Goal: Task Accomplishment & Management: Use online tool/utility

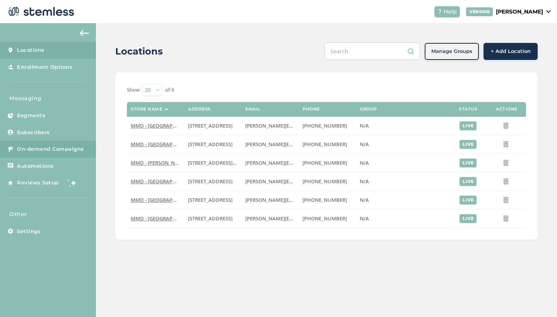
click at [69, 147] on span "On-demand Campaigns" at bounding box center [50, 149] width 67 height 8
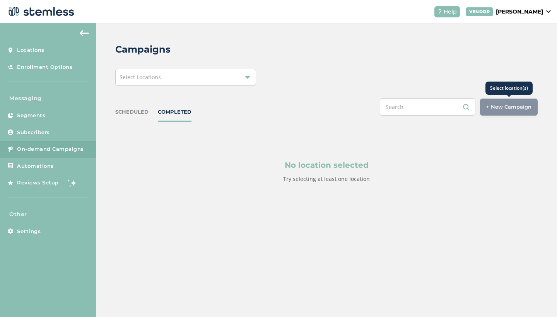
click at [506, 111] on div "+ New Campaign" at bounding box center [509, 107] width 58 height 17
click at [503, 104] on div "+ New Campaign" at bounding box center [509, 107] width 58 height 17
click at [210, 79] on div "Select Locations" at bounding box center [185, 77] width 141 height 17
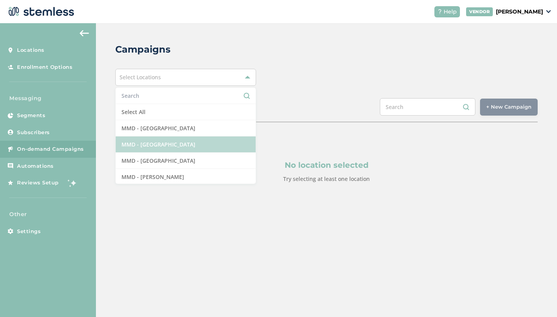
click at [172, 148] on li "MMD - [GEOGRAPHIC_DATA]" at bounding box center [186, 145] width 140 height 16
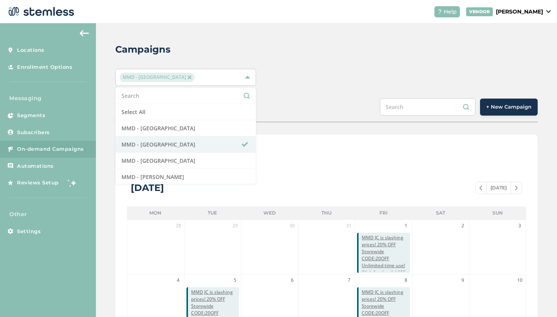
click at [510, 111] on button "+ New Campaign" at bounding box center [509, 107] width 58 height 17
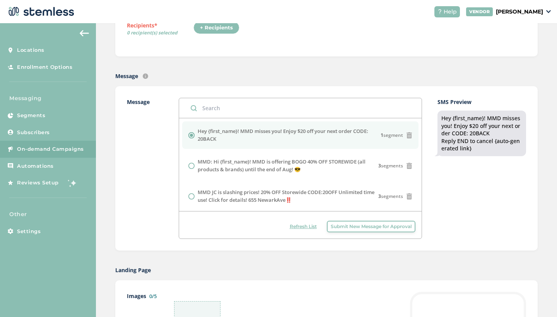
scroll to position [217, 0]
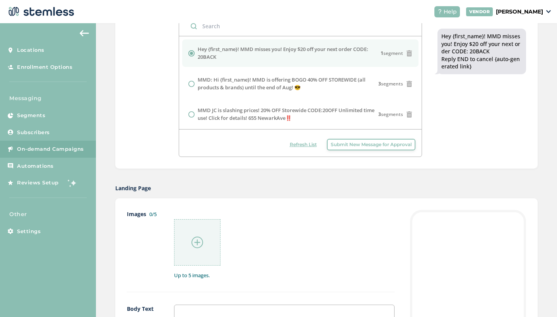
click at [367, 147] on span "Submit New Message for Approval" at bounding box center [371, 144] width 81 height 7
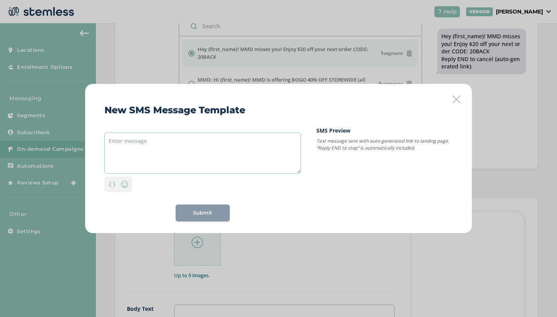
click at [178, 153] on textarea at bounding box center [202, 153] width 197 height 41
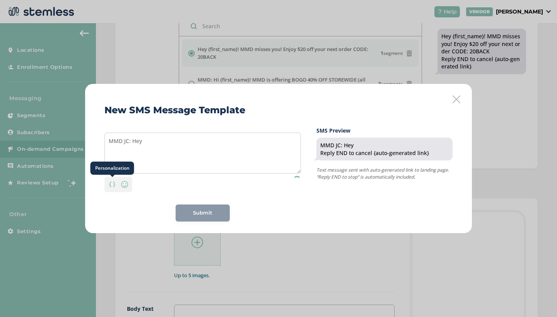
click at [111, 185] on img at bounding box center [112, 184] width 6 height 5
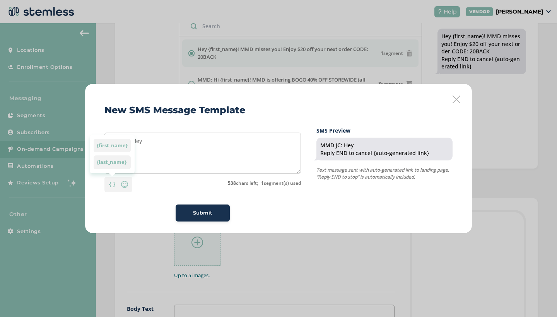
click at [120, 148] on div "{first_name}" at bounding box center [112, 146] width 37 height 14
drag, startPoint x: 178, startPoint y: 142, endPoint x: 133, endPoint y: 143, distance: 45.7
click at [133, 143] on textarea "MMD JC: Hey {first_name}! 30% OFF" at bounding box center [202, 153] width 197 height 41
click at [164, 142] on textarea "MMD JC: 30% OFF" at bounding box center [202, 153] width 197 height 41
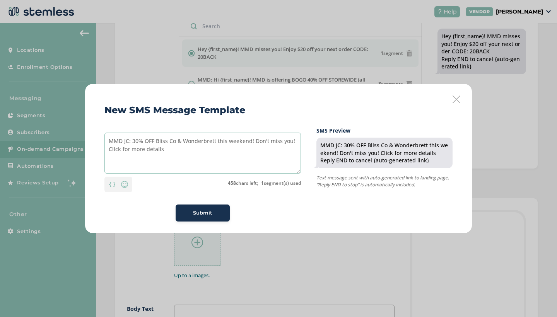
click at [286, 141] on textarea "MMD JC: 30% OFF Bliss Co & Wonderbrett this weekend! Don't miss you! Click for …" at bounding box center [202, 153] width 197 height 41
click at [197, 154] on textarea "MMD JC: 30% OFF Bliss Co & Wonderbrett this weekend! Don't miss out! Click for …" at bounding box center [202, 153] width 197 height 41
type textarea "MMD JC: 30% OFF Bliss Co & Wonderbrett this weekend! Don't miss out! Click for …"
click at [220, 214] on div "Submit" at bounding box center [203, 213] width 42 height 8
